Goal: Obtain resource: Download file/media

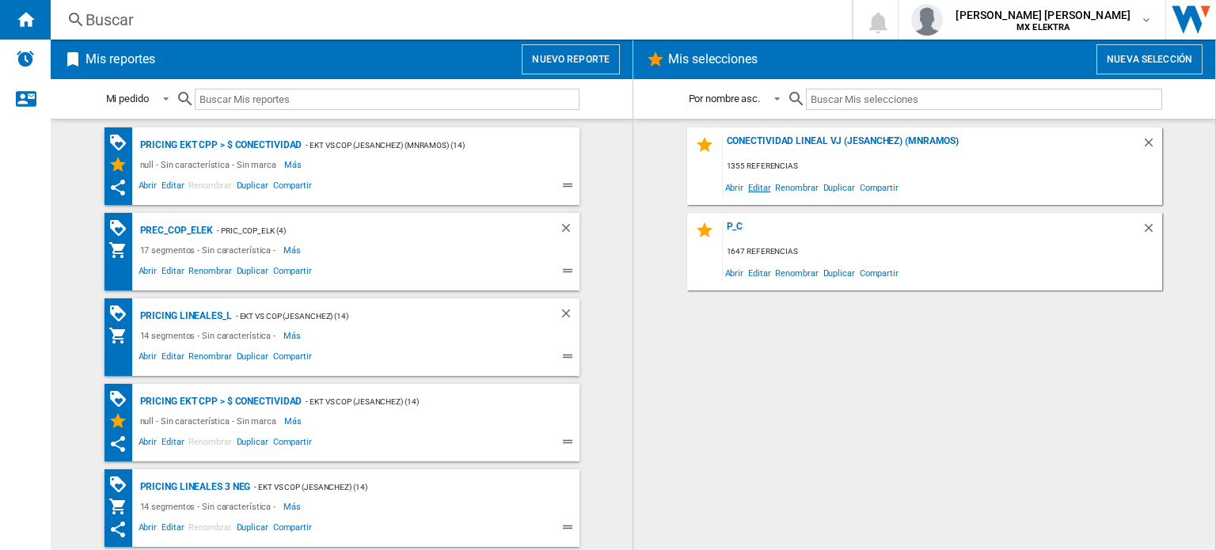
click at [763, 189] on span "Editar" at bounding box center [759, 187] width 27 height 21
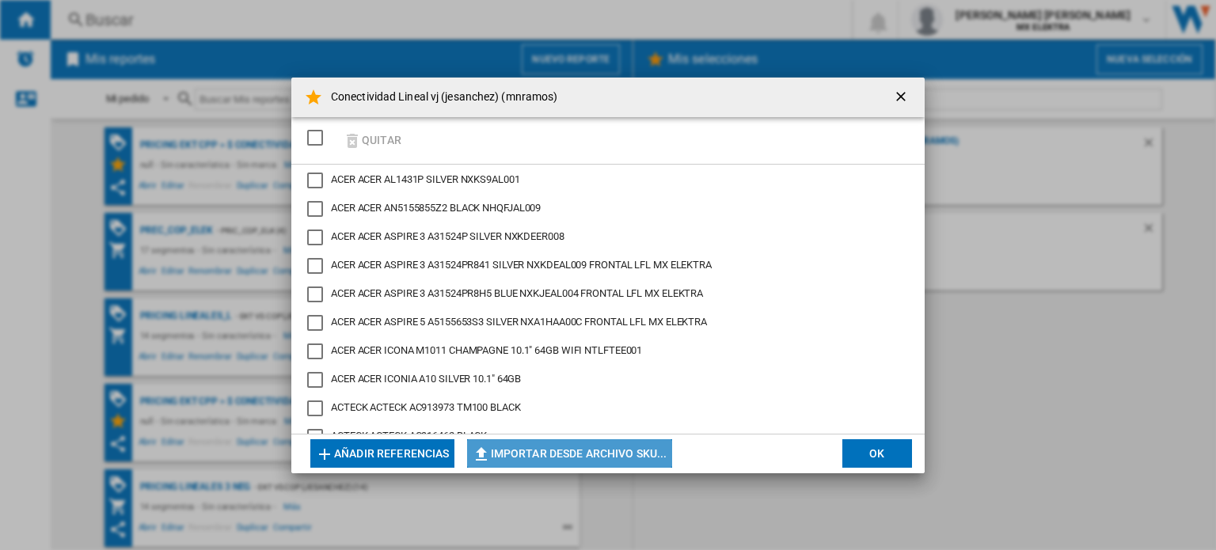
click at [563, 450] on button "Importar desde archivo SKU..." at bounding box center [569, 453] width 205 height 28
type input "**********"
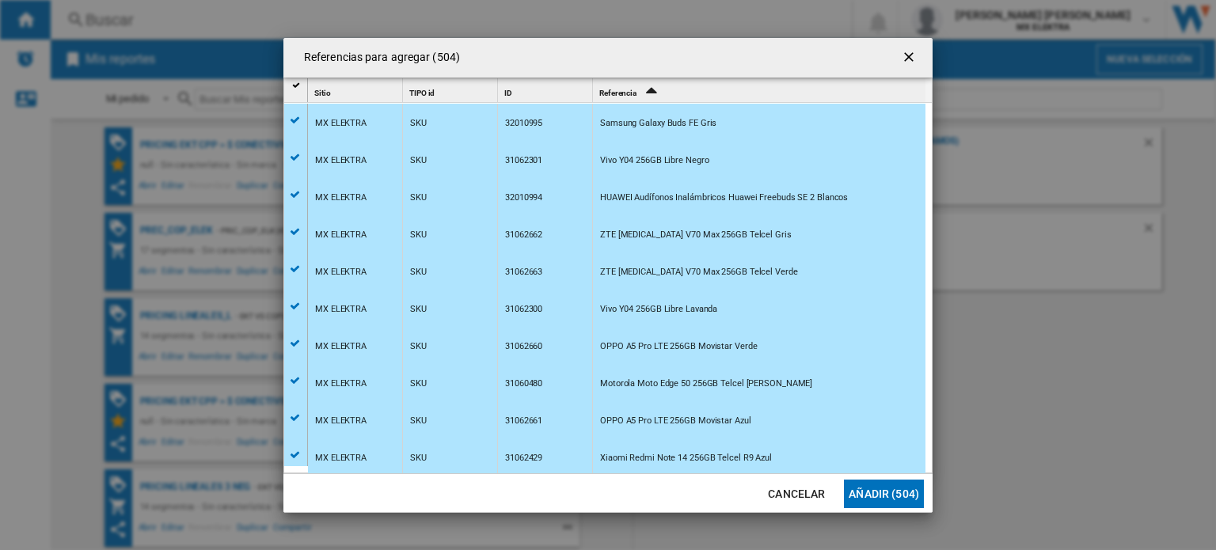
click at [897, 491] on button "Añadir (504)" at bounding box center [884, 494] width 80 height 28
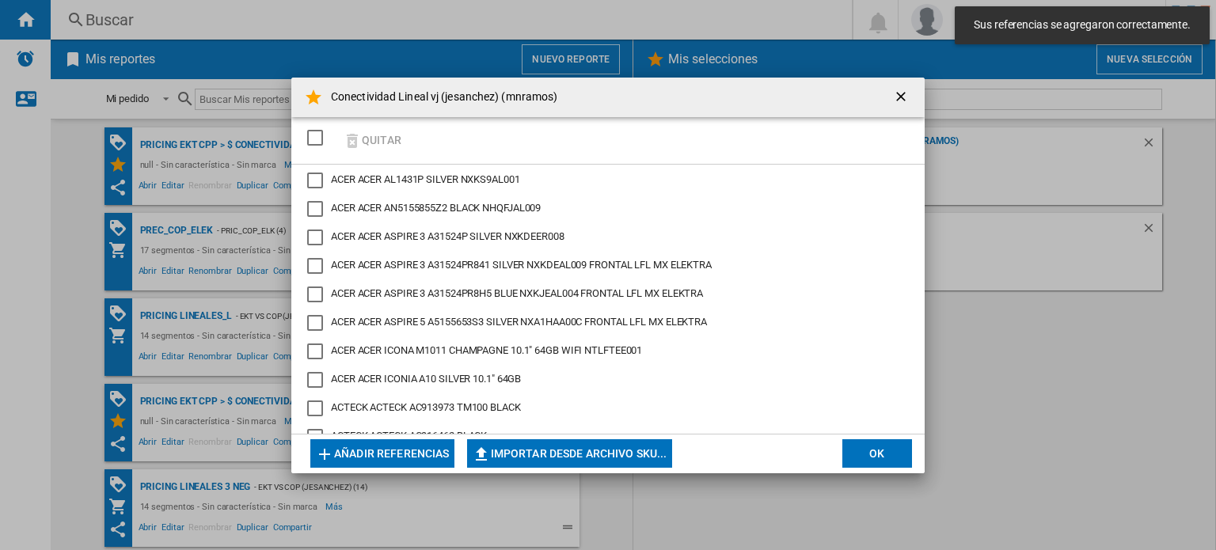
click at [871, 455] on button "OK" at bounding box center [877, 453] width 70 height 28
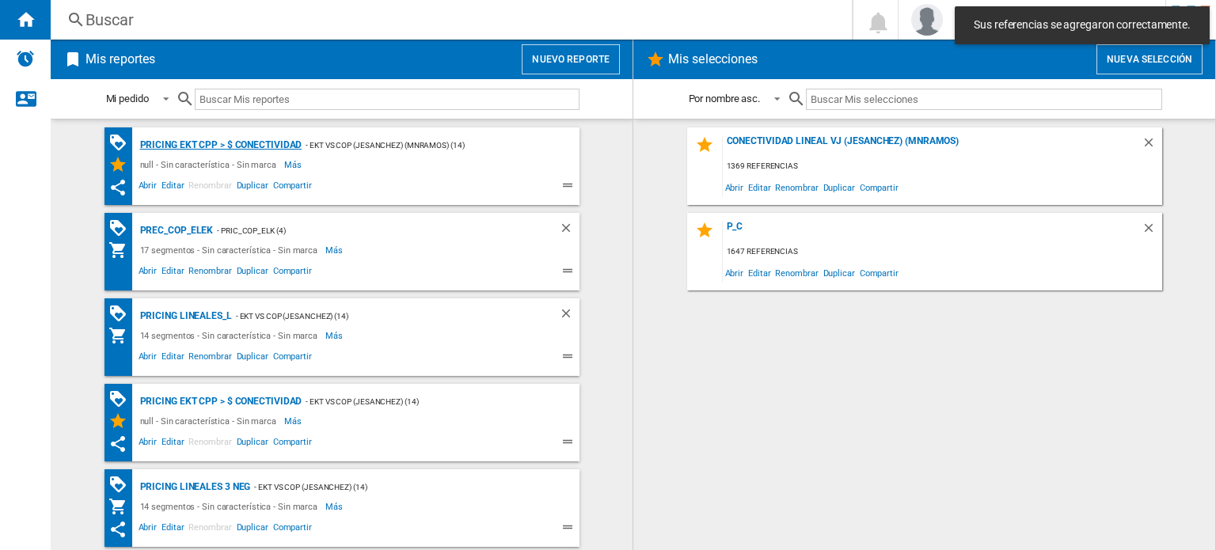
click at [242, 139] on div "Pricing EKT CPP > $ Conectividad" at bounding box center [219, 145] width 166 height 20
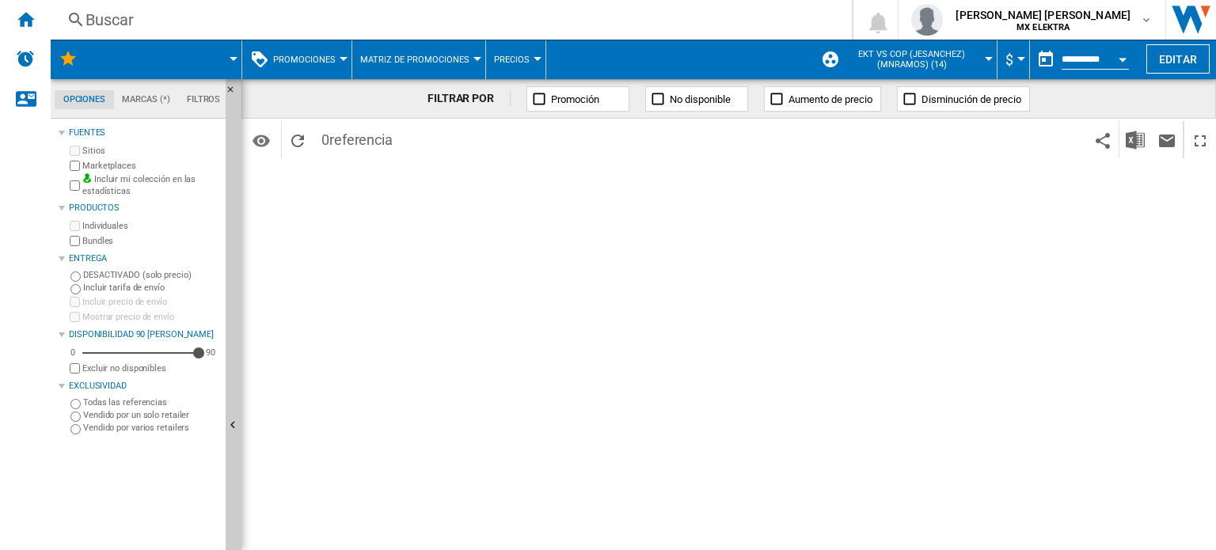
click at [202, 56] on span at bounding box center [169, 60] width 127 height 40
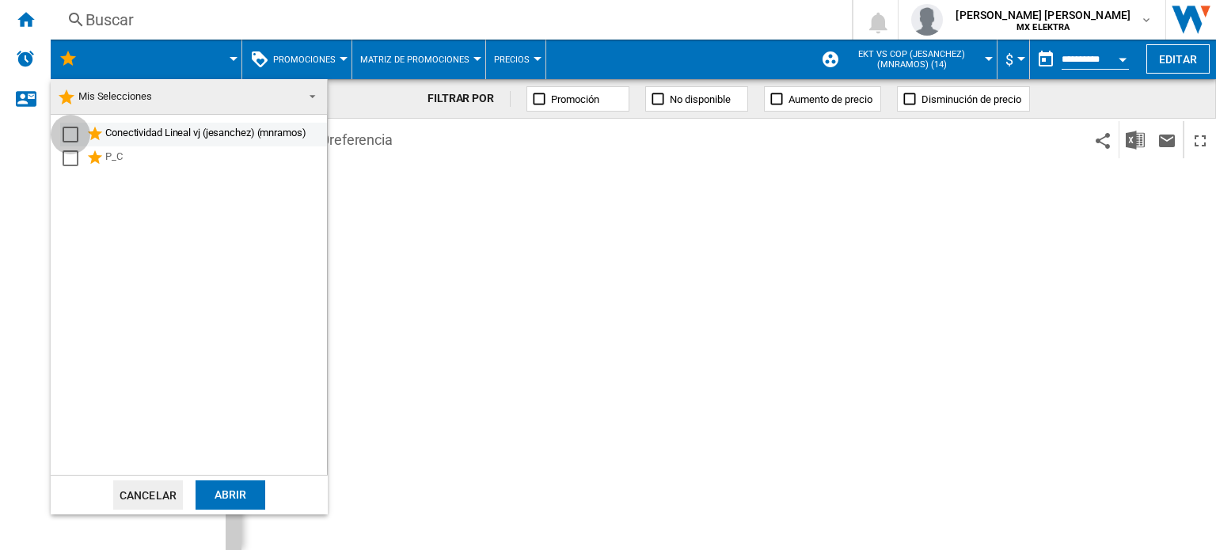
click at [70, 135] on div "Select" at bounding box center [71, 135] width 16 height 16
click at [226, 484] on div "Abrir" at bounding box center [231, 494] width 70 height 29
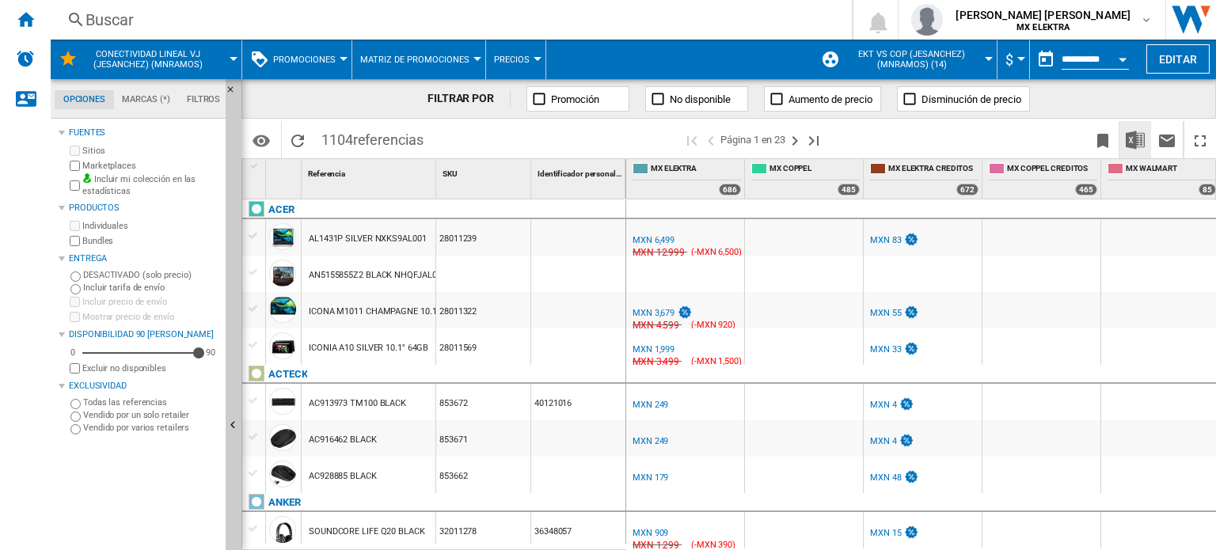
click at [1137, 140] on img "Descargar en Excel" at bounding box center [1135, 140] width 19 height 19
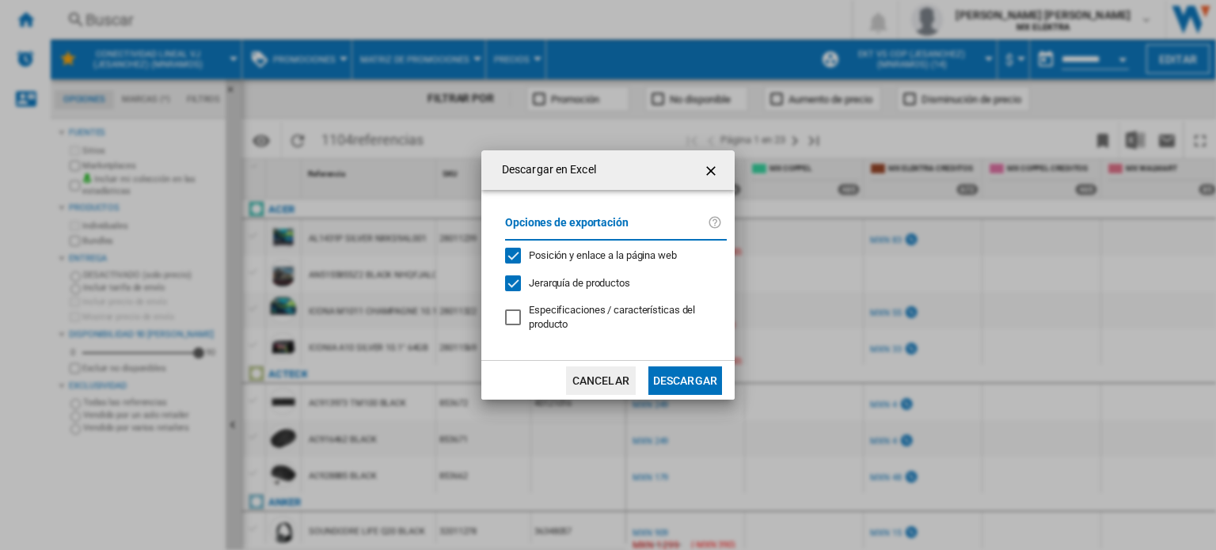
click at [679, 382] on button "Descargar" at bounding box center [685, 380] width 74 height 28
